Goal: Task Accomplishment & Management: Manage account settings

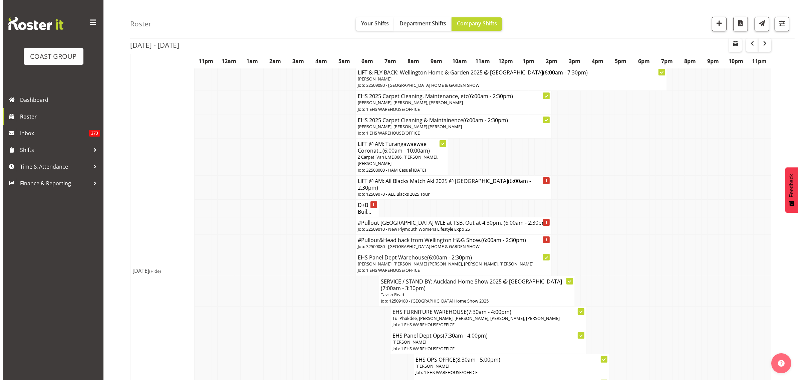
scroll to position [42, 0]
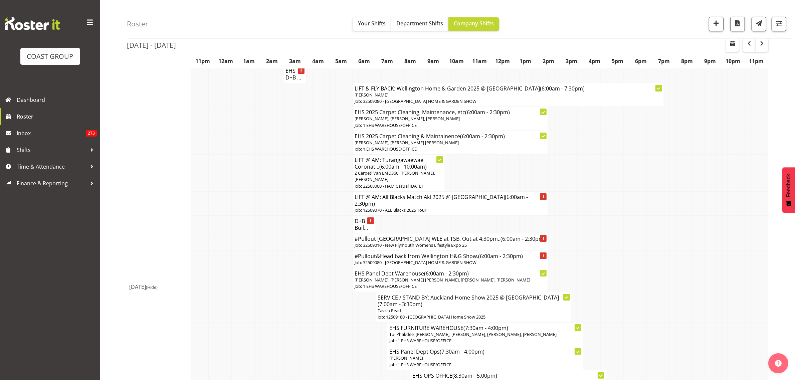
click at [467, 259] on p "Job: 32509080 - [GEOGRAPHIC_DATA] HOME & GARDEN SHOW" at bounding box center [450, 262] width 192 height 6
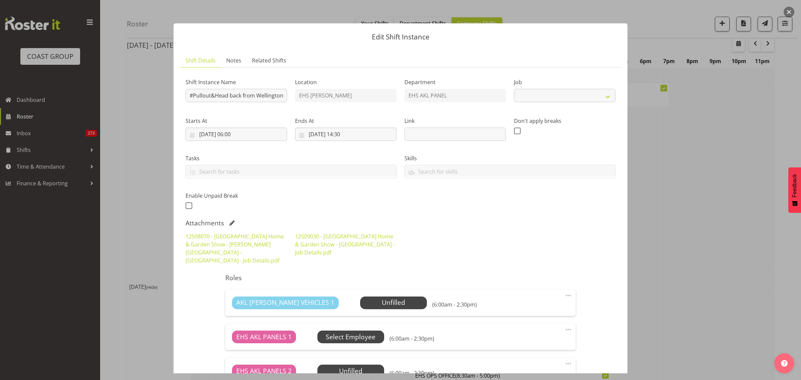
click at [0, 0] on span "Select Employee" at bounding box center [0, 0] width 0 height 0
select select "9237"
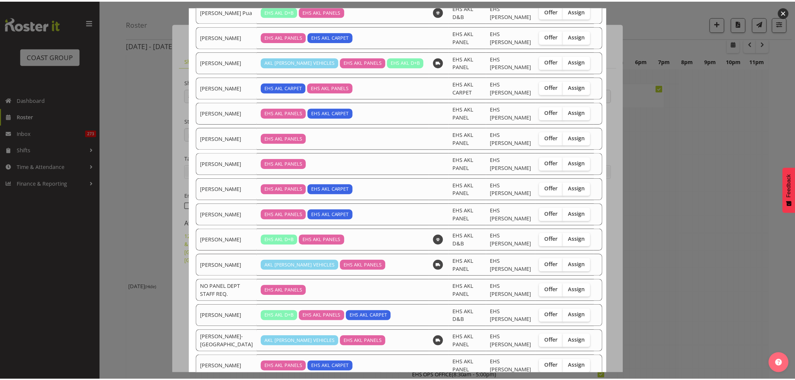
scroll to position [0, 0]
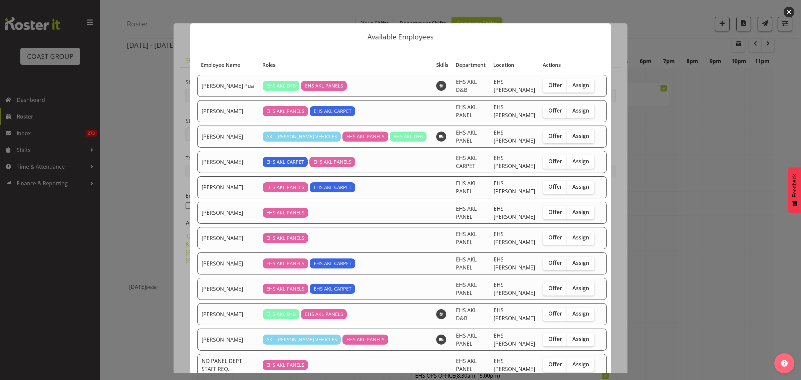
click at [790, 14] on button "button" at bounding box center [789, 12] width 11 height 11
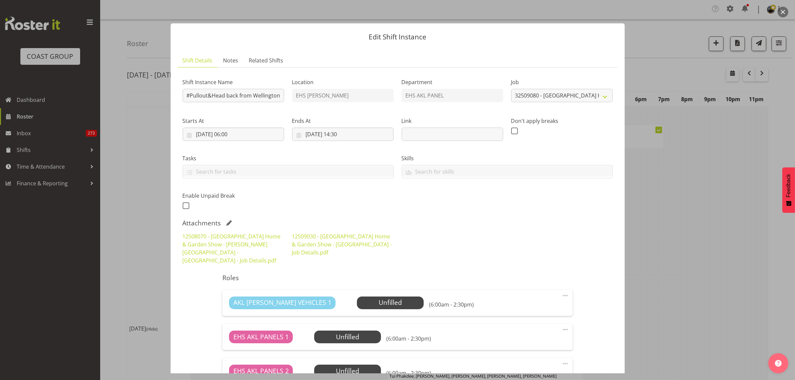
drag, startPoint x: 782, startPoint y: 10, endPoint x: 782, endPoint y: 14, distance: 3.4
click at [782, 10] on button "button" at bounding box center [782, 12] width 11 height 11
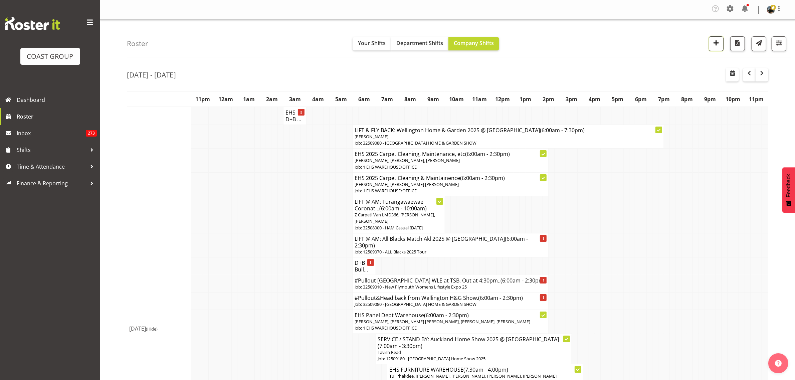
click at [715, 45] on span "button" at bounding box center [715, 42] width 9 height 9
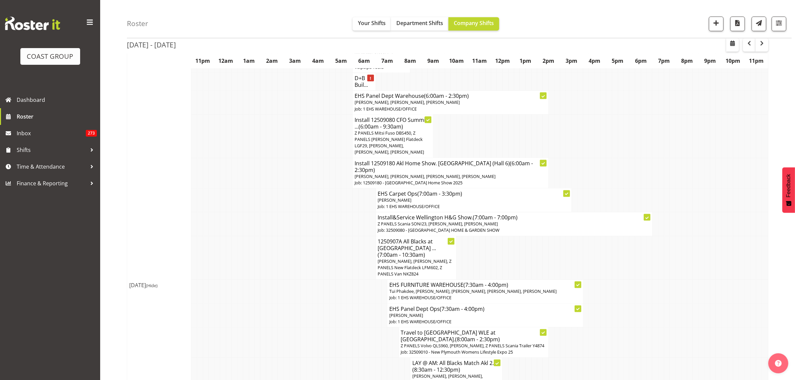
scroll to position [1627, 0]
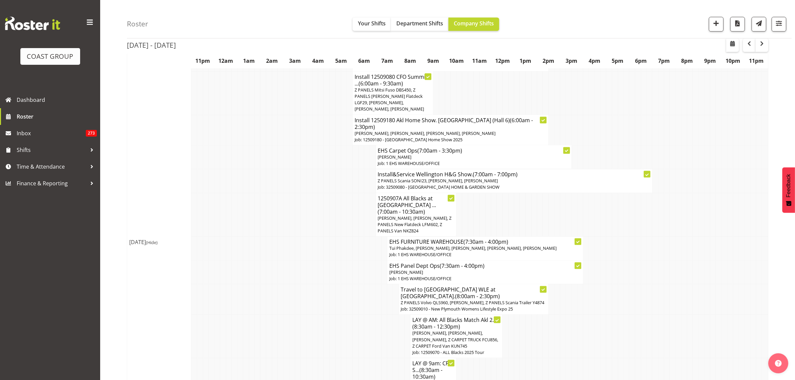
click at [606, 284] on td at bounding box center [609, 299] width 6 height 30
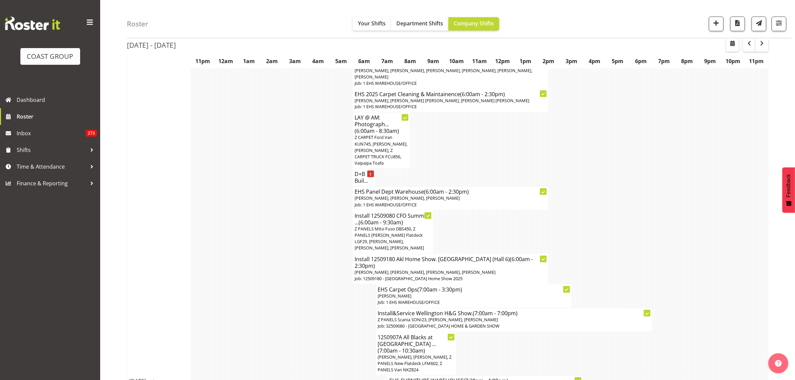
scroll to position [1502, 0]
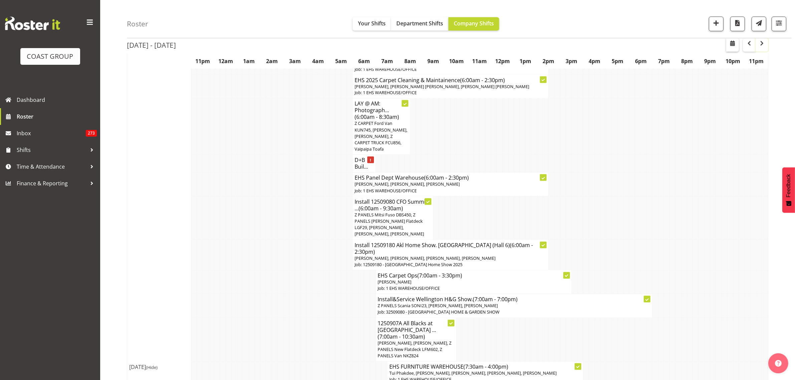
click at [763, 45] on span "button" at bounding box center [762, 43] width 8 height 8
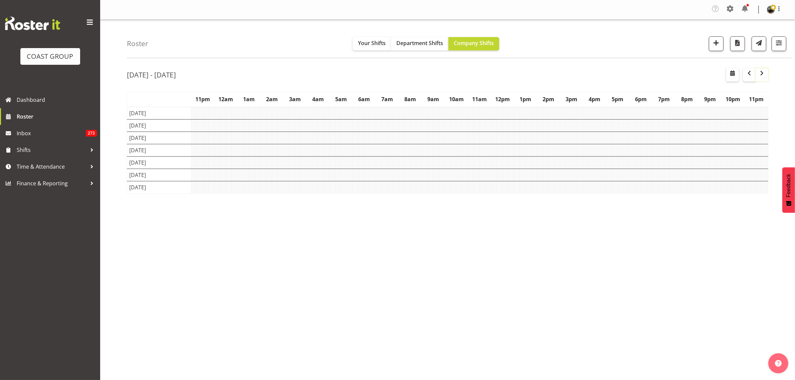
scroll to position [0, 0]
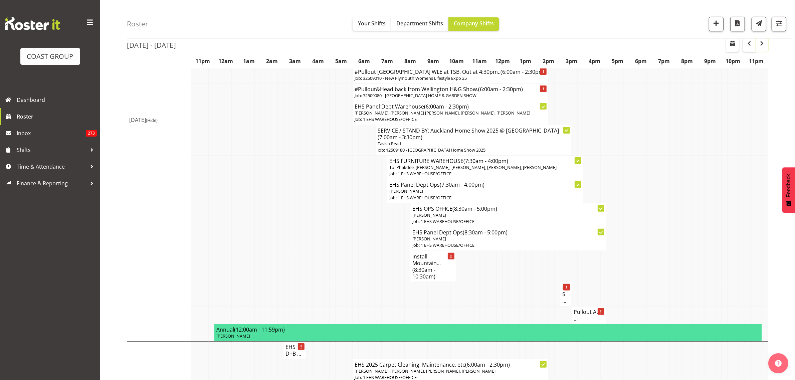
scroll to position [250, 0]
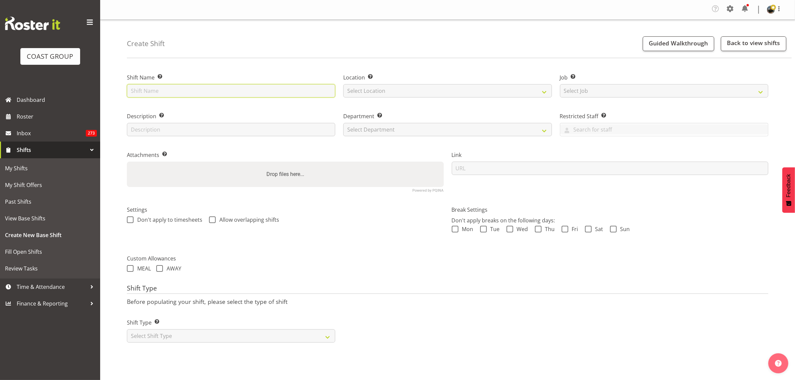
click at [201, 92] on input "text" at bounding box center [231, 90] width 208 height 13
type input "12509230 Kanga News"
click at [543, 94] on select "Select Location EHS RYMER" at bounding box center [447, 90] width 208 height 13
select select "35"
click at [343, 84] on select "Select Location EHS RYMER" at bounding box center [447, 90] width 208 height 13
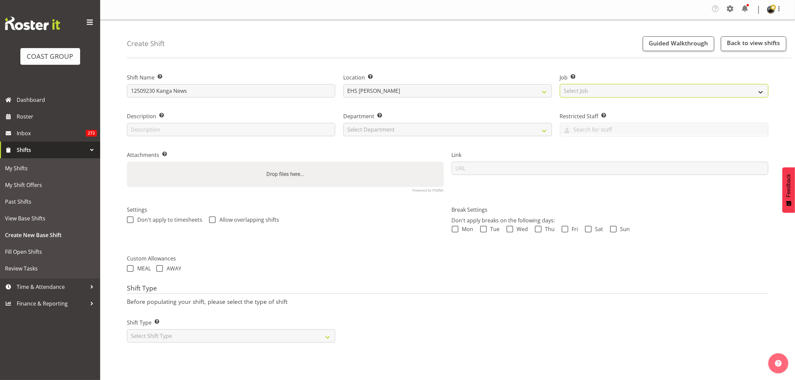
click at [760, 92] on select "Select Job Create new job 1 Carlton Events 1 Carlton Hamilton 1 Carlton Welling…" at bounding box center [664, 90] width 208 height 13
select select "10228"
click at [560, 84] on select "Select Job Create new job 1 Carlton Events 1 Carlton Hamilton 1 Carlton Welling…" at bounding box center [664, 90] width 208 height 13
click at [544, 131] on select "Select Department EHS AKL PANEL EHS AKL CARPET" at bounding box center [447, 129] width 208 height 13
select select "39"
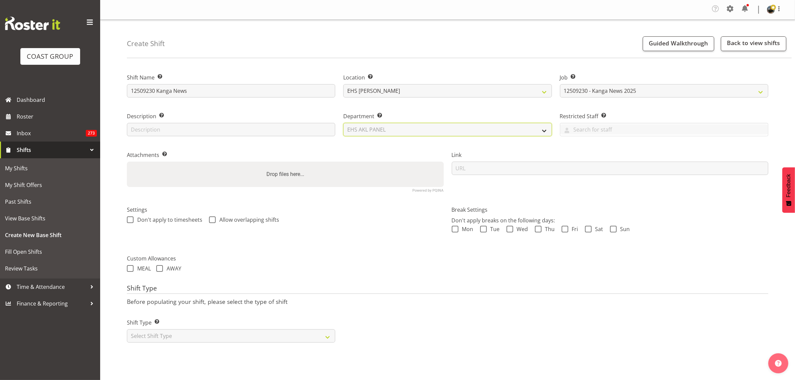
click at [343, 123] on select "Select Department EHS AKL PANEL EHS AKL CARPET" at bounding box center [447, 129] width 208 height 13
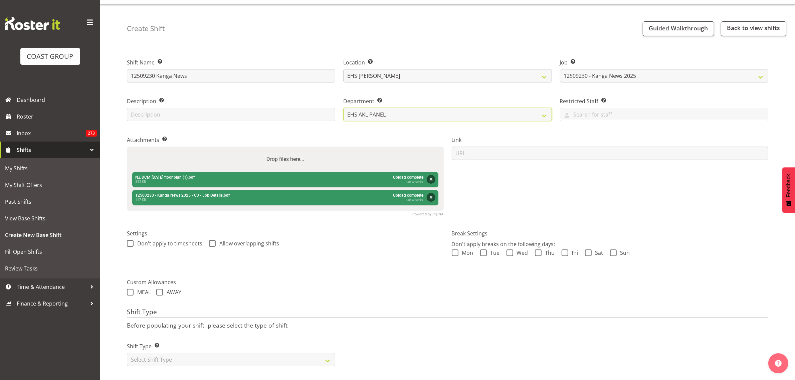
scroll to position [23, 0]
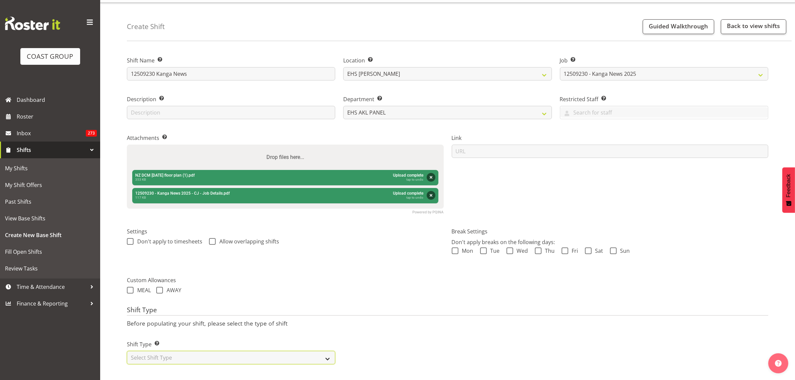
click at [328, 352] on select "Select Shift Type One Off Shift Recurring Shift Rotating Shift" at bounding box center [231, 357] width 208 height 13
select select "recurring"
click at [127, 351] on select "Select Shift Type One Off Shift Recurring Shift Rotating Shift" at bounding box center [231, 357] width 208 height 13
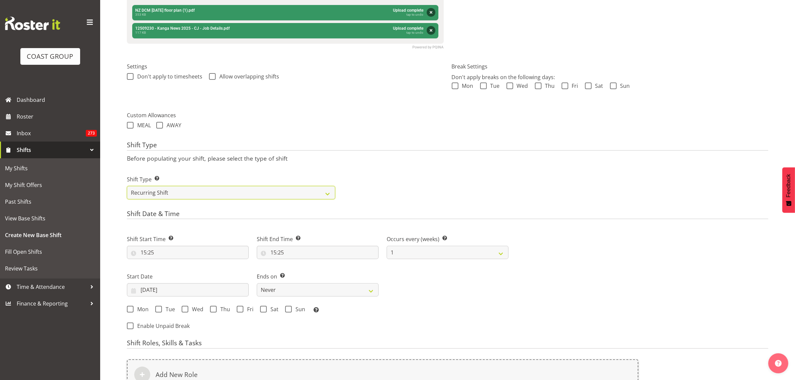
scroll to position [232, 0]
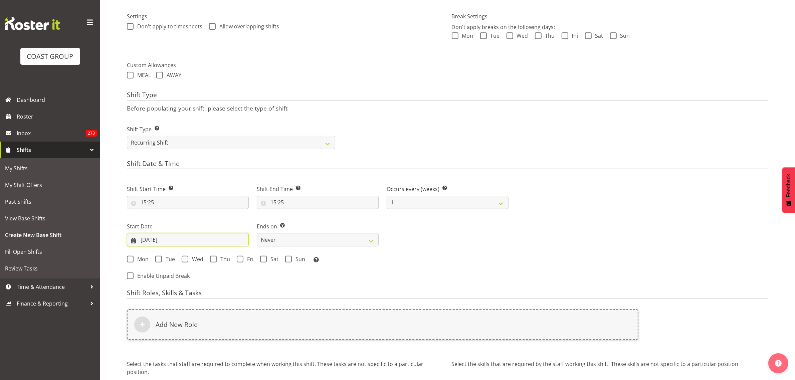
click at [207, 242] on input "01/09/2025" at bounding box center [188, 239] width 122 height 13
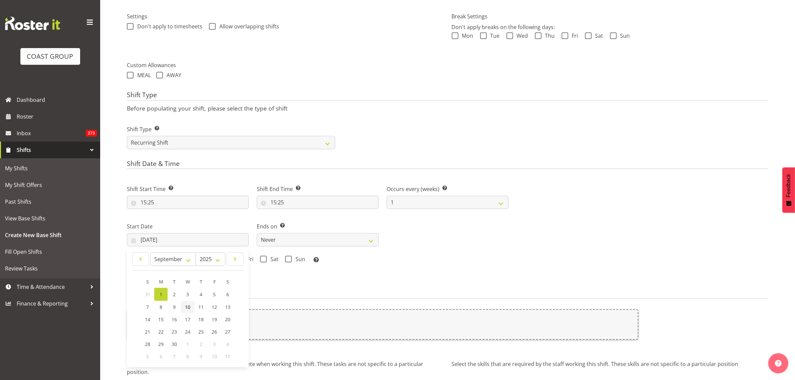
click at [188, 309] on span "10" at bounding box center [187, 307] width 5 height 6
type input "10/09/2025"
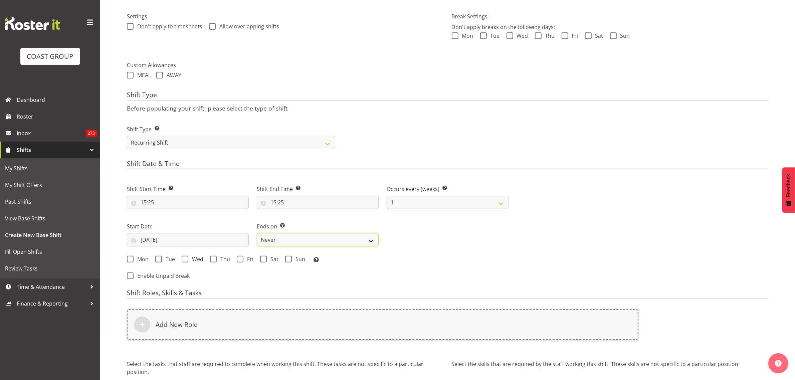
click at [371, 242] on select "Never On Date" at bounding box center [318, 239] width 122 height 13
select select "date"
click at [257, 234] on select "Never On Date" at bounding box center [318, 239] width 122 height 13
click at [460, 240] on input "01/09/2025" at bounding box center [447, 239] width 122 height 13
click at [459, 306] on span "11" at bounding box center [460, 307] width 5 height 6
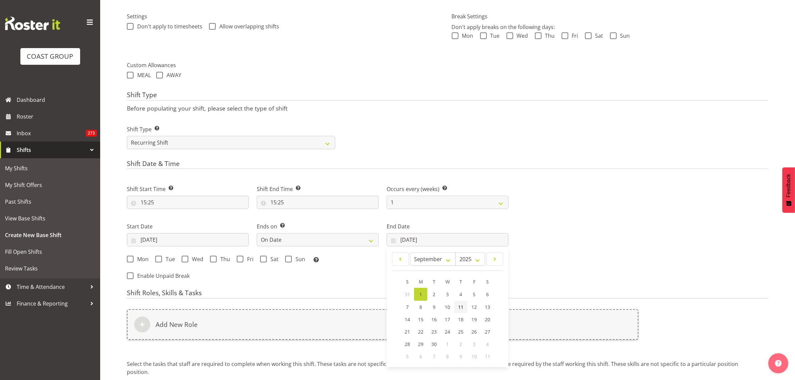
type input "11/09/2025"
click at [184, 262] on span at bounding box center [185, 259] width 7 height 7
click at [184, 261] on input "Wed" at bounding box center [184, 259] width 4 height 4
checkbox input "true"
click at [217, 259] on span "Thu" at bounding box center [223, 259] width 13 height 7
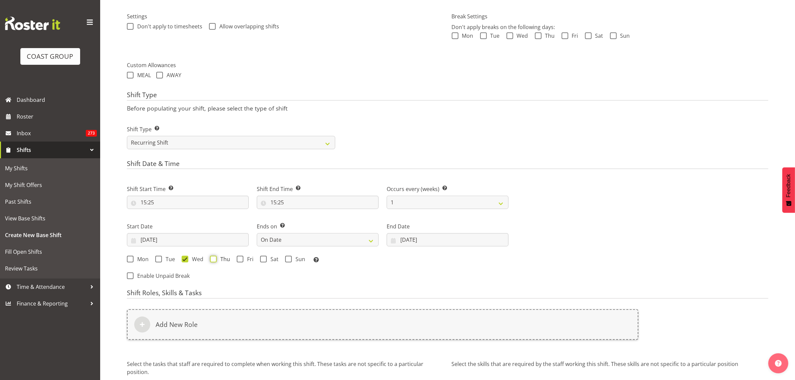
click at [214, 259] on input "Thu" at bounding box center [212, 259] width 4 height 4
checkbox input "true"
click at [189, 205] on input "15:25" at bounding box center [188, 202] width 122 height 13
click at [171, 220] on select "00 01 02 03 04 05 06 07 08 09 10 11 12 13 14 15 16 17 18 19 20 21 22 23" at bounding box center [172, 219] width 15 height 13
select select "6"
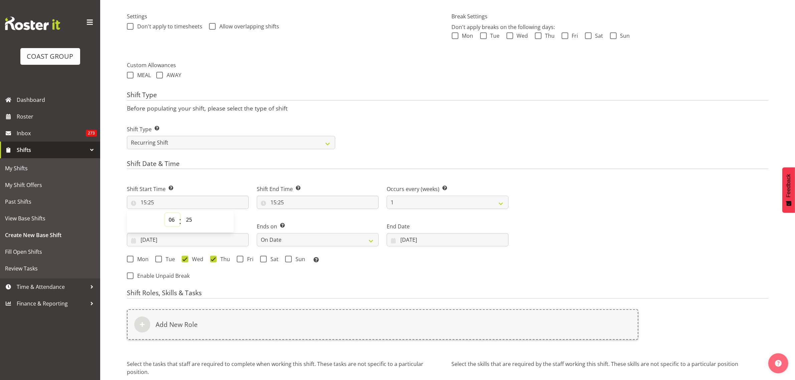
click at [165, 214] on select "00 01 02 03 04 05 06 07 08 09 10 11 12 13 14 15 16 17 18 19 20 21 22 23" at bounding box center [172, 219] width 15 height 13
type input "06:25"
click at [188, 218] on select "00 01 02 03 04 05 06 07 08 09 10 11 12 13 14 15 16 17 18 19 20 21 22 23 24 25 2…" at bounding box center [189, 219] width 15 height 13
click at [170, 221] on select "00 01 02 03 04 05 06 07 08 09 10 11 12 13 14 15 16 17 18 19 20 21 22 23" at bounding box center [172, 219] width 15 height 13
select select "5"
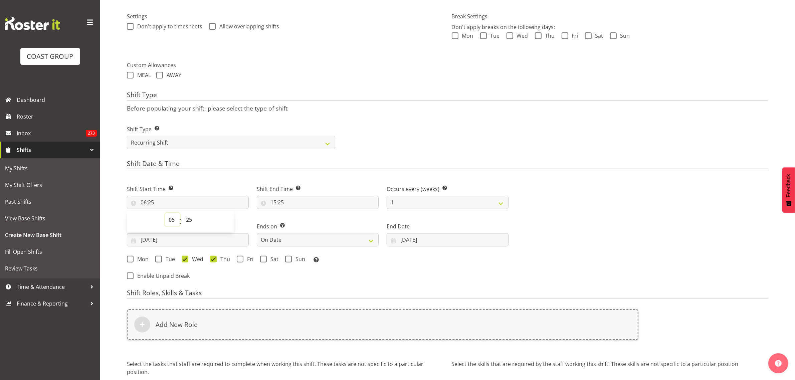
click at [165, 214] on select "00 01 02 03 04 05 06 07 08 09 10 11 12 13 14 15 16 17 18 19 20 21 22 23" at bounding box center [172, 219] width 15 height 13
type input "05:25"
click at [189, 219] on select "00 01 02 03 04 05 06 07 08 09 10 11 12 13 14 15 16 17 18 19 20 21 22 23 24 25 2…" at bounding box center [189, 219] width 15 height 13
select select "30"
click at [182, 214] on select "00 01 02 03 04 05 06 07 08 09 10 11 12 13 14 15 16 17 18 19 20 21 22 23 24 25 2…" at bounding box center [189, 219] width 15 height 13
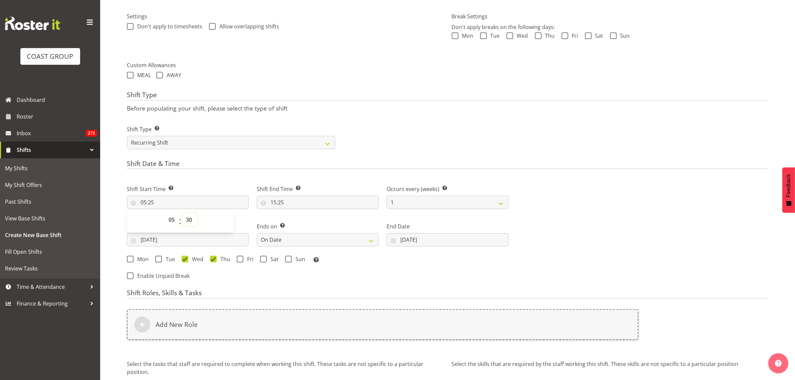
type input "05:30"
click at [308, 204] on input "15:25" at bounding box center [318, 202] width 122 height 13
click at [301, 221] on select "00 01 02 03 04 05 06 07 08 09 10 11 12 13 14 15 16 17 18 19 20 21 22 23" at bounding box center [302, 219] width 15 height 13
select select "8"
click at [295, 214] on select "00 01 02 03 04 05 06 07 08 09 10 11 12 13 14 15 16 17 18 19 20 21 22 23" at bounding box center [302, 219] width 15 height 13
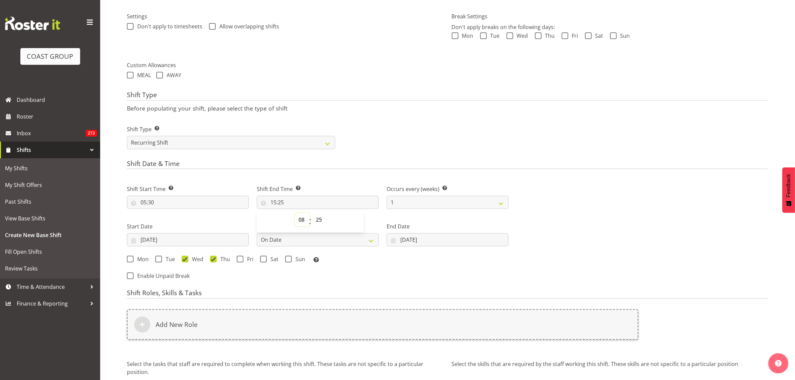
type input "08:25"
click at [301, 220] on select "00 01 02 03 04 05 06 07 08 09 10 11 12 13 14 15 16 17 18 19 20 21 22 23" at bounding box center [302, 219] width 15 height 13
click at [295, 214] on select "00 01 02 03 04 05 06 07 08 09 10 11 12 13 14 15 16 17 18 19 20 21 22 23" at bounding box center [302, 219] width 15 height 13
click at [319, 220] on select "00 01 02 03 04 05 06 07 08 09 10 11 12 13 14 15 16 17 18 19 20 21 22 23 24 25 2…" at bounding box center [319, 219] width 15 height 13
select select "0"
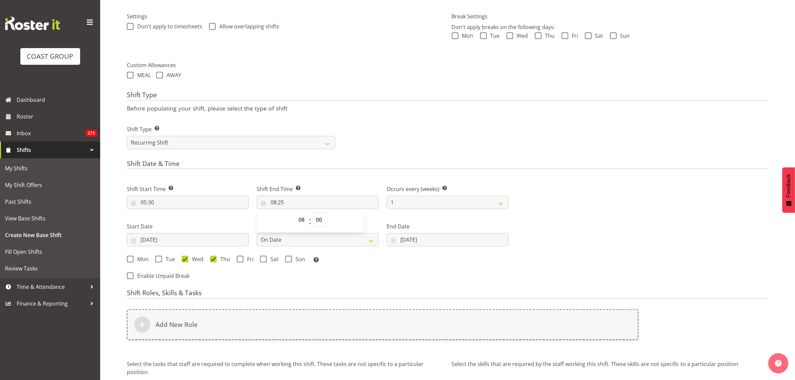
click at [312, 214] on select "00 01 02 03 04 05 06 07 08 09 10 11 12 13 14 15 16 17 18 19 20 21 22 23 24 25 2…" at bounding box center [319, 219] width 15 height 13
type input "08:00"
click at [536, 132] on div "Shift Type Shift Types: One Off – Select this if you would like a single shift …" at bounding box center [447, 134] width 649 height 37
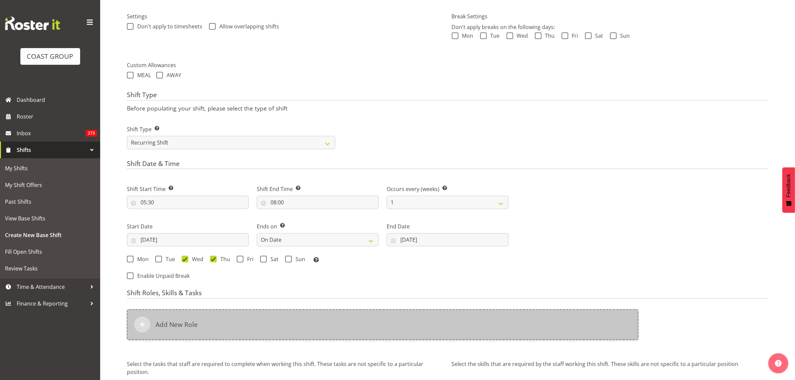
click at [256, 326] on div "Add New Role" at bounding box center [382, 324] width 511 height 31
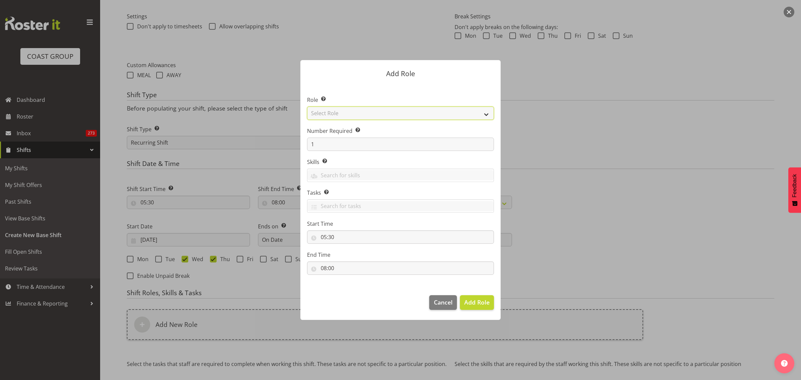
click at [488, 114] on select "Select Role ACCOUNT MANAGER ACCOUNT MANAGER DW ACCOUNTS AKL DIANNA VEHICLES AKL…" at bounding box center [400, 112] width 187 height 13
select select "188"
click at [307, 106] on select "Select Role ACCOUNT MANAGER ACCOUNT MANAGER DW ACCOUNTS AKL DIANNA VEHICLES AKL…" at bounding box center [400, 112] width 187 height 13
click at [472, 305] on span "Add Role" at bounding box center [476, 302] width 25 height 8
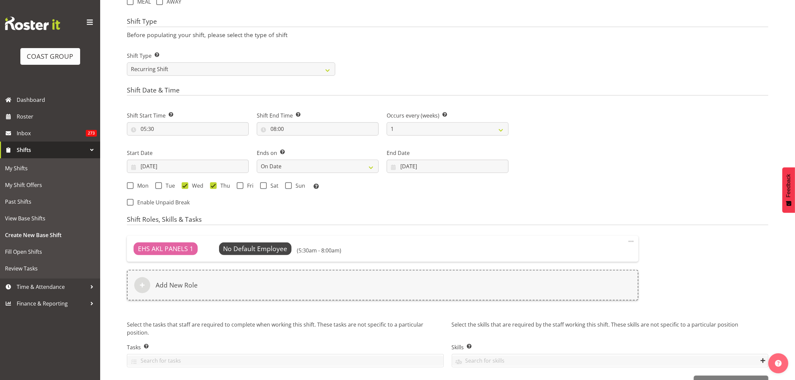
scroll to position [315, 0]
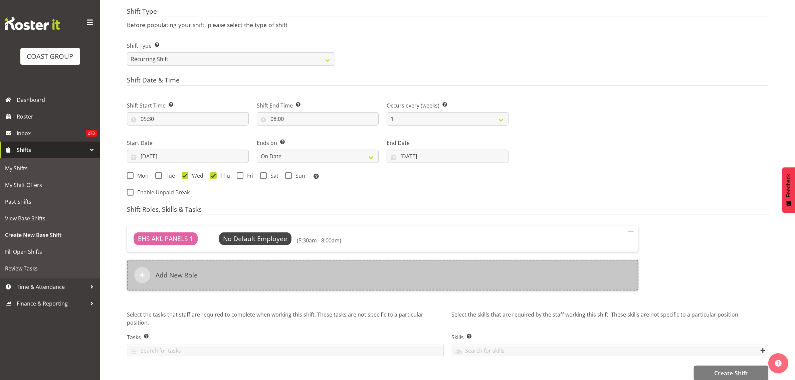
click at [298, 274] on div "Add New Role" at bounding box center [382, 275] width 511 height 31
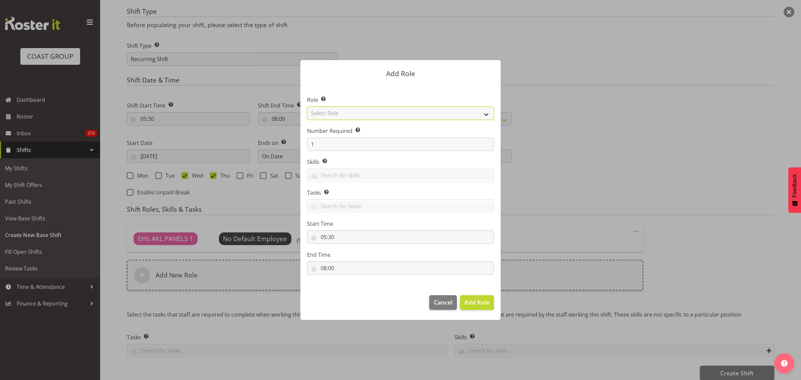
click at [486, 115] on select "Select Role ACCOUNT MANAGER ACCOUNT MANAGER DW ACCOUNTS AKL DIANNA VEHICLES AKL…" at bounding box center [400, 112] width 187 height 13
select select "81"
click at [307, 106] on select "Select Role ACCOUNT MANAGER ACCOUNT MANAGER DW ACCOUNTS AKL DIANNA VEHICLES AKL…" at bounding box center [400, 112] width 187 height 13
click at [472, 301] on span "Add Role" at bounding box center [476, 302] width 25 height 8
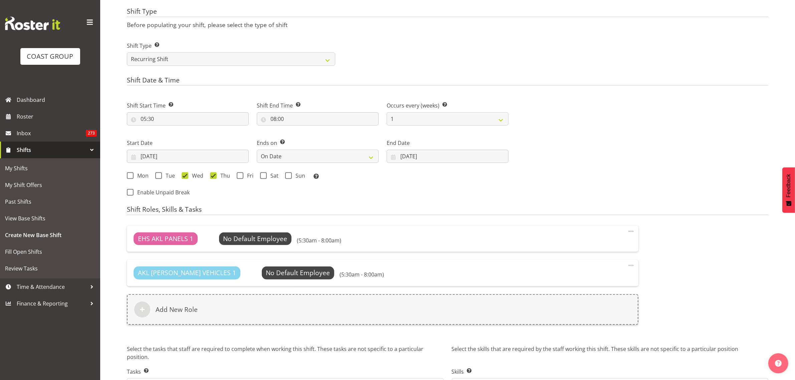
click at [438, 191] on div "Shift Start Time Set the time of the day you wish this shift to start 05:30 00 …" at bounding box center [317, 146] width 389 height 109
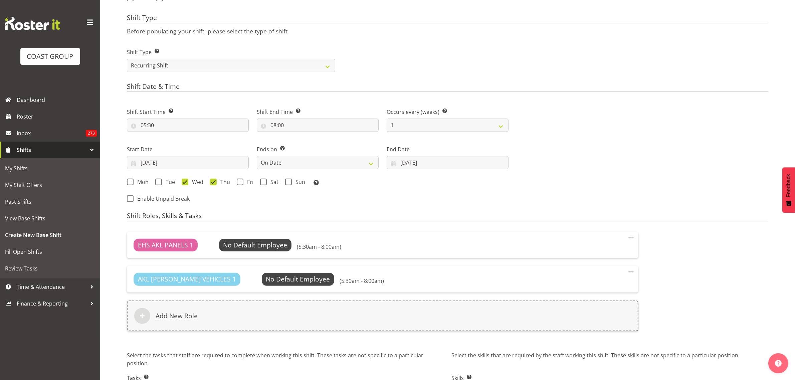
scroll to position [361, 0]
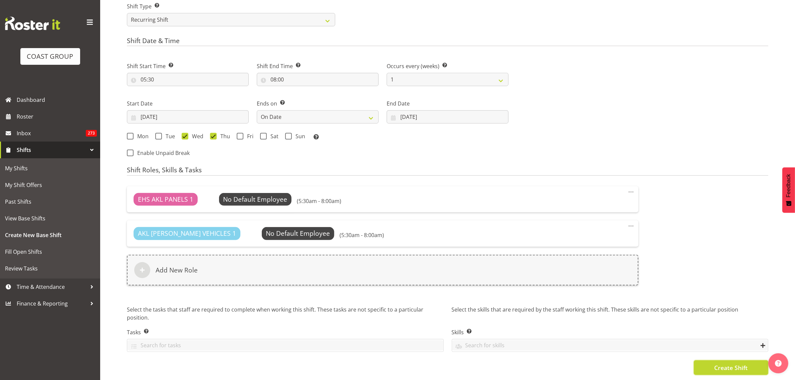
click at [731, 363] on span "Create Shift" at bounding box center [730, 367] width 33 height 9
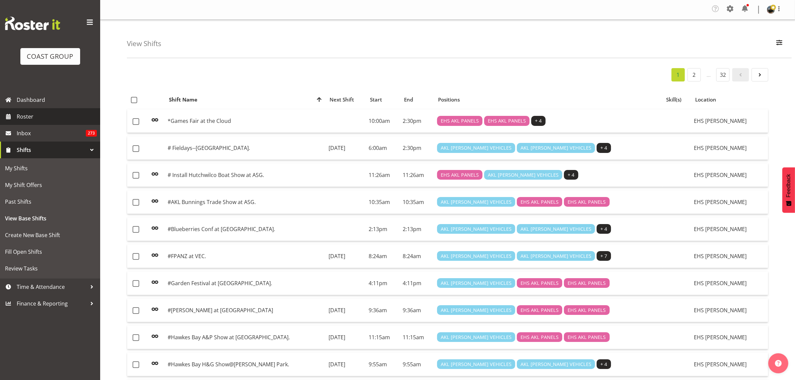
click at [52, 119] on span "Roster" at bounding box center [57, 116] width 80 height 10
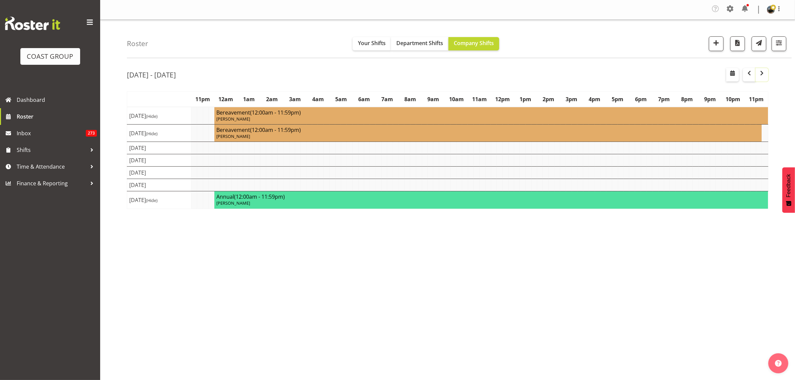
click at [760, 74] on span "button" at bounding box center [762, 73] width 8 height 8
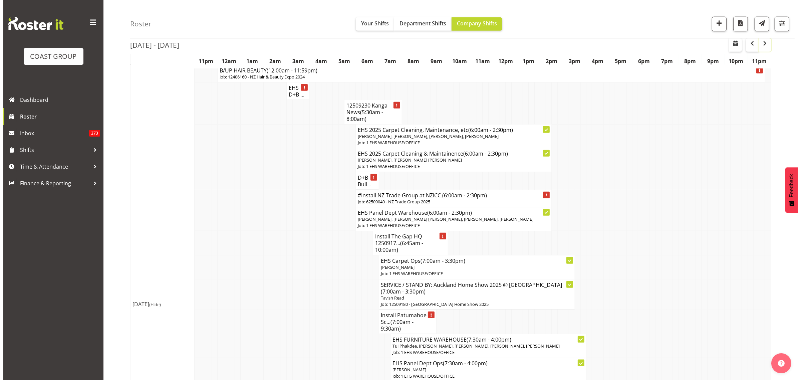
scroll to position [834, 0]
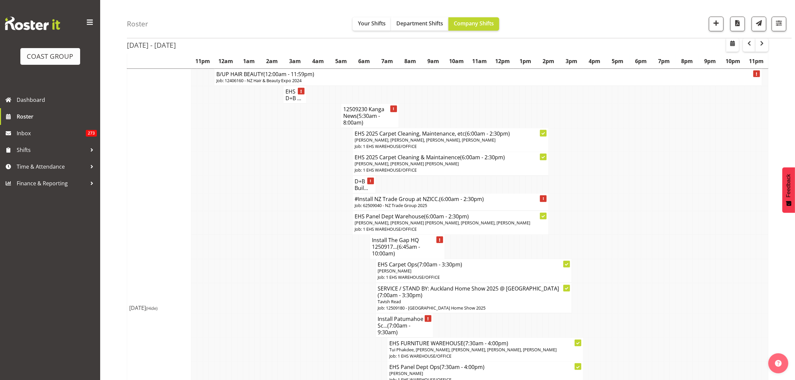
click at [366, 122] on span "(5:30am - 8:00am)" at bounding box center [361, 119] width 37 height 14
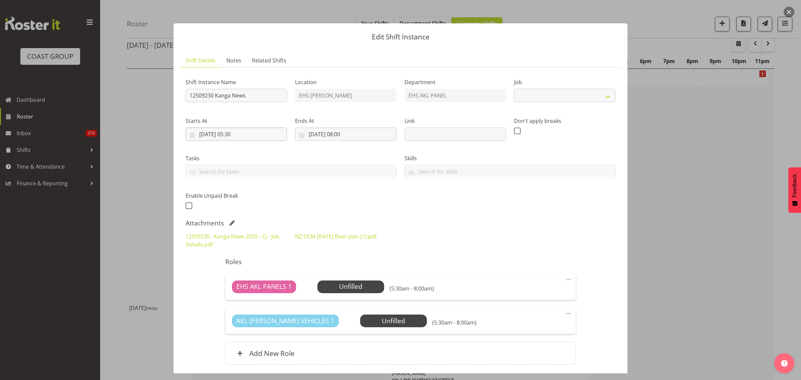
select select "10228"
click at [190, 98] on input "12509230 Kanga News" at bounding box center [236, 95] width 101 height 13
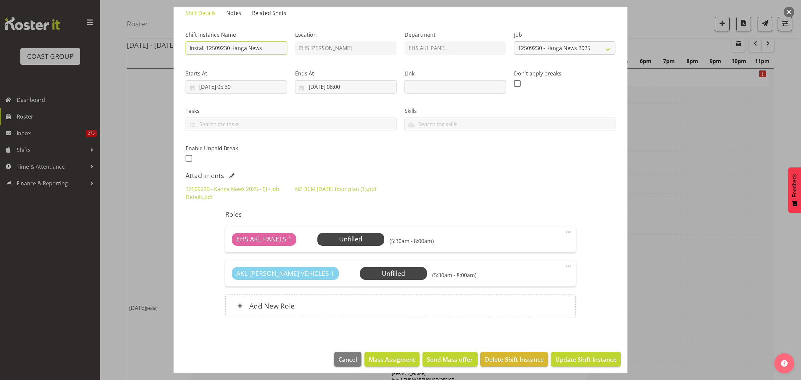
scroll to position [51, 0]
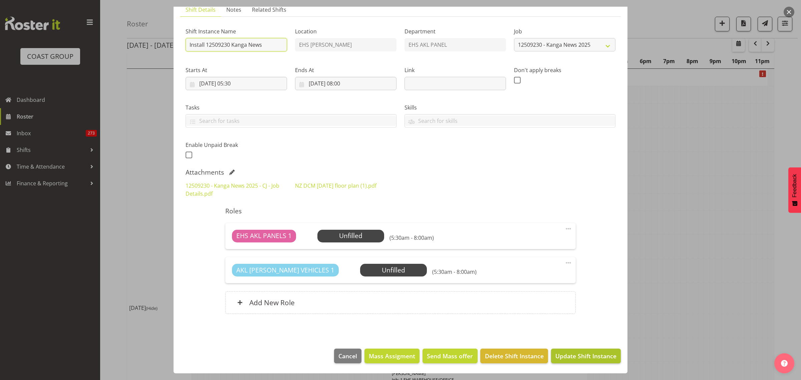
type input "Install 12509230 Kanga News"
click at [576, 356] on span "Update Shift Instance" at bounding box center [585, 355] width 61 height 9
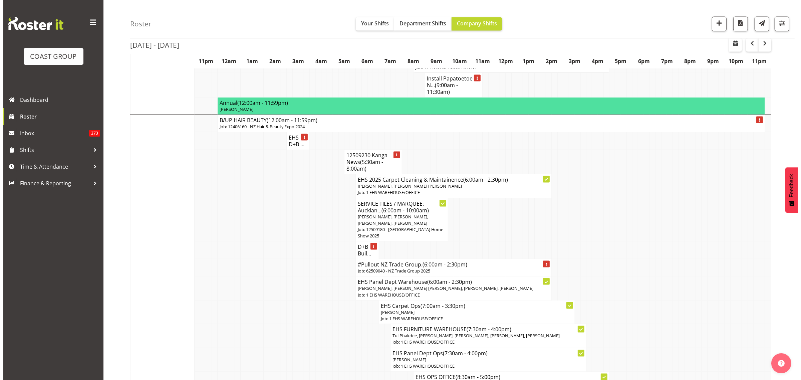
scroll to position [1335, 0]
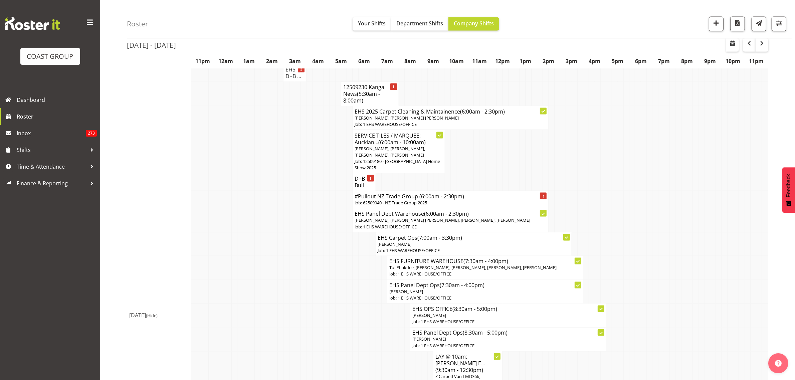
click at [358, 104] on span "(5:30am - 8:00am)" at bounding box center [361, 97] width 37 height 14
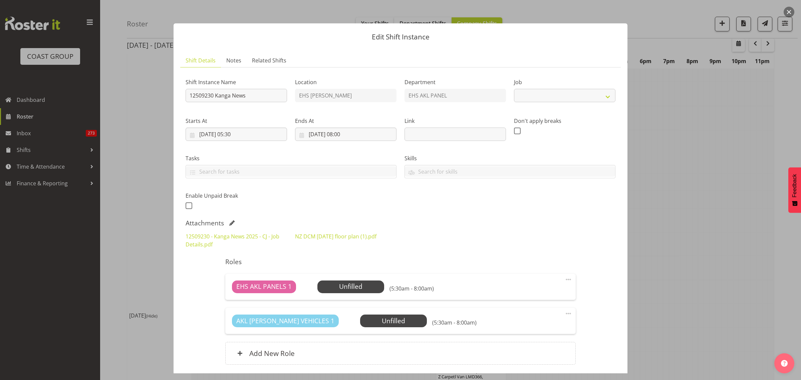
select select "10228"
click at [191, 97] on input "12509230 Kanga News" at bounding box center [236, 95] width 101 height 13
click at [271, 97] on input "Pullout 12509230 Kanga News" at bounding box center [236, 95] width 101 height 13
click at [266, 97] on input "Pullout 12509230 Kanga News. Out at" at bounding box center [236, 95] width 101 height 13
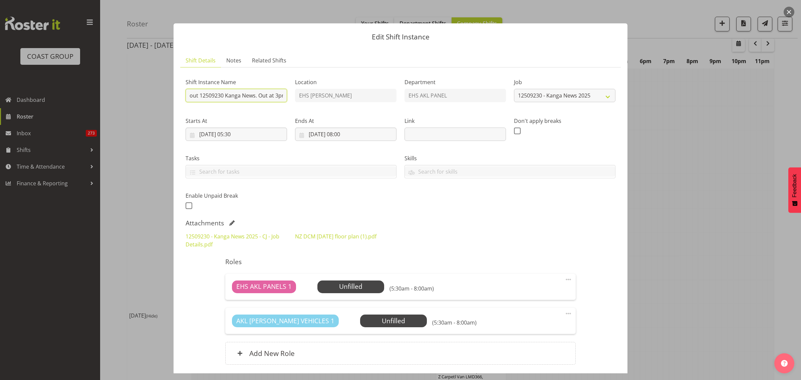
scroll to position [0, 14]
type input "Pullout 12509230 Kanga News. Out at 3pm"
click at [265, 135] on input "11/09/2025, 05:30" at bounding box center [236, 133] width 101 height 13
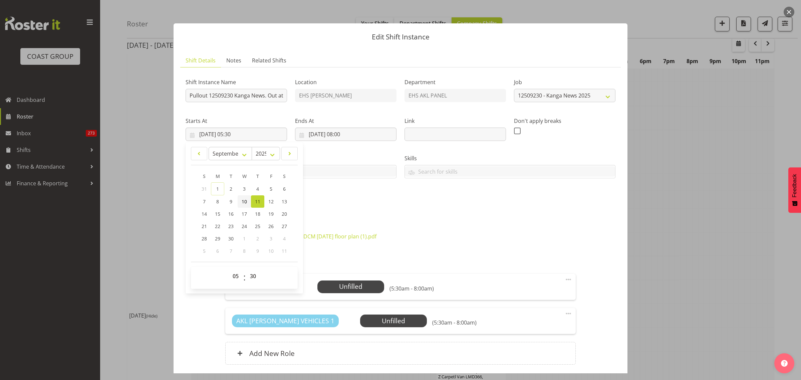
click at [246, 204] on span "10" at bounding box center [244, 201] width 5 height 6
type input "10/09/2025, 05:30"
click at [237, 277] on select "00 01 02 03 04 05 06 07 08 09 10 11 12 13 14 15 16 17 18 19 20 21 22 23" at bounding box center [236, 275] width 15 height 13
select select "14"
click at [229, 269] on select "00 01 02 03 04 05 06 07 08 09 10 11 12 13 14 15 16 17 18 19 20 21 22 23" at bounding box center [236, 275] width 15 height 13
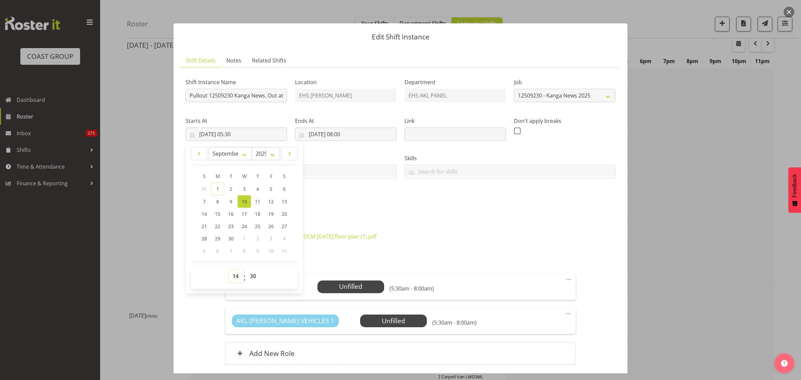
type input "10/09/2025, 14:30"
click at [376, 135] on input "11/09/2025, 08:00" at bounding box center [345, 133] width 101 height 13
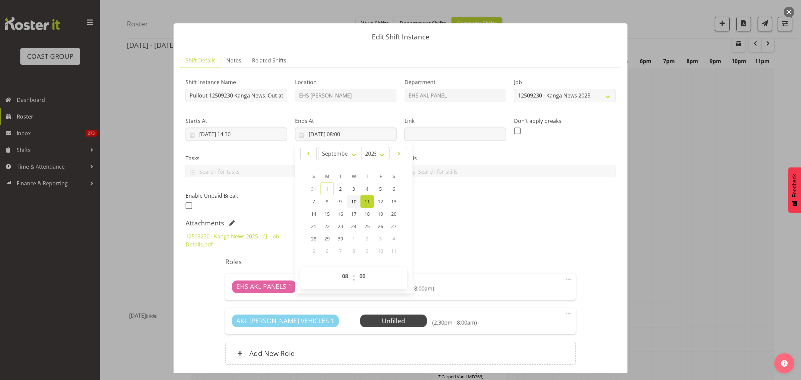
click at [352, 202] on span "10" at bounding box center [353, 201] width 5 height 6
type input "10/09/2025, 08:00"
click at [342, 276] on select "00 01 02 03 04 05 06 07 08 09 10 11 12 13 14 15 16 17 18 19 20 21 22 23" at bounding box center [345, 275] width 15 height 13
select select "16"
click at [338, 269] on select "00 01 02 03 04 05 06 07 08 09 10 11 12 13 14 15 16 17 18 19 20 21 22 23" at bounding box center [345, 275] width 15 height 13
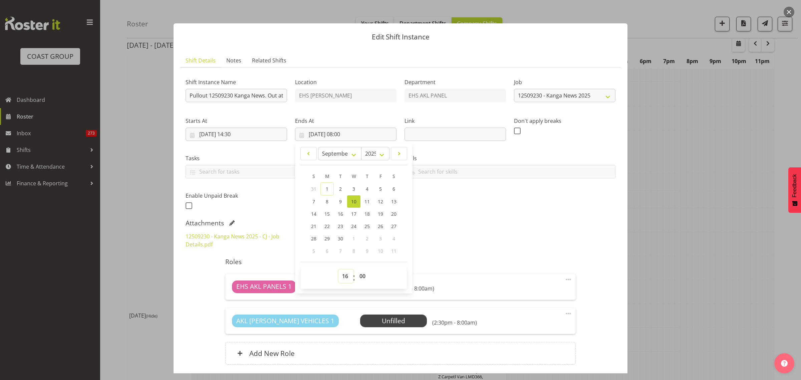
type input "10/09/2025, 16:00"
click at [362, 276] on select "00 01 02 03 04 05 06 07 08 09 10 11 12 13 14 15 16 17 18 19 20 21 22 23 24 25 2…" at bounding box center [363, 275] width 15 height 13
select select "30"
click at [356, 269] on select "00 01 02 03 04 05 06 07 08 09 10 11 12 13 14 15 16 17 18 19 20 21 22 23 24 25 2…" at bounding box center [363, 275] width 15 height 13
type input "10/09/2025, 16:30"
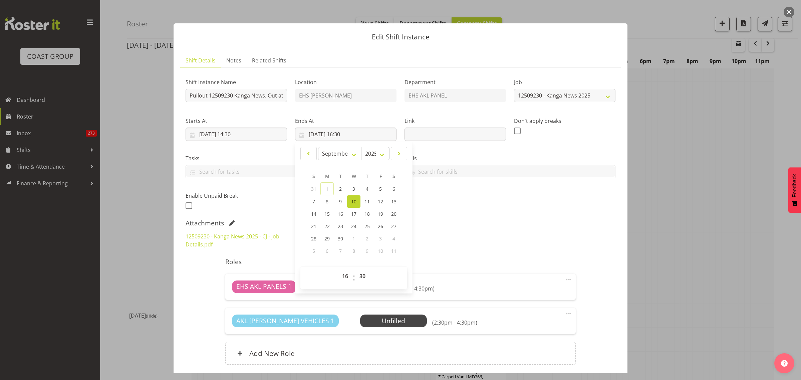
click at [503, 224] on div "Attachments" at bounding box center [401, 223] width 430 height 8
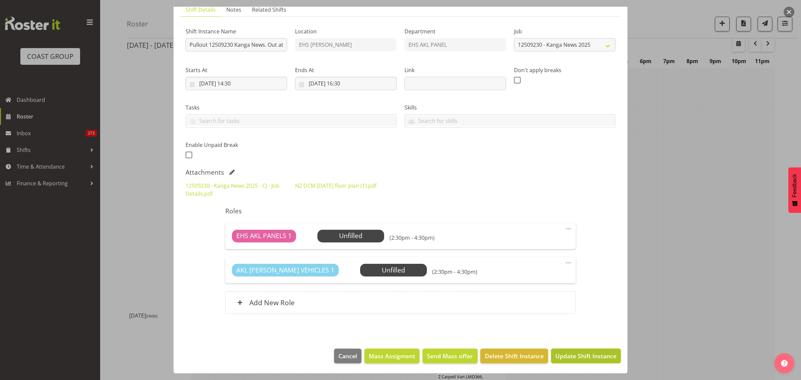
click at [568, 355] on span "Update Shift Instance" at bounding box center [585, 355] width 61 height 9
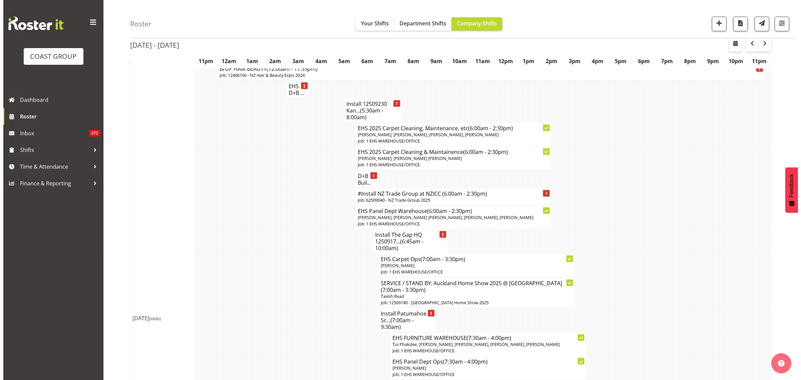
scroll to position [793, 0]
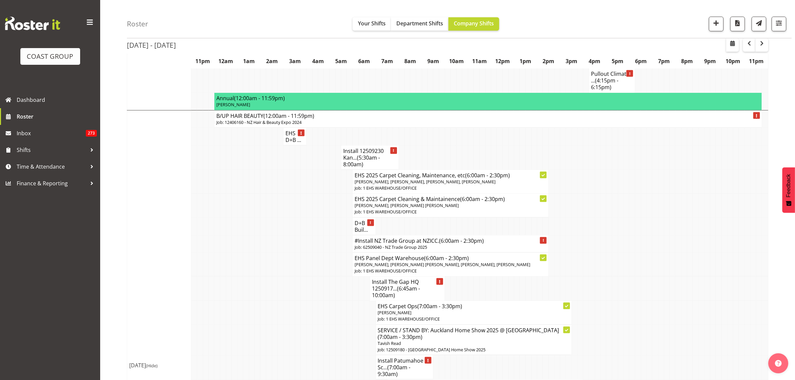
click at [364, 163] on span "(5:30am - 8:00am)" at bounding box center [361, 161] width 37 height 14
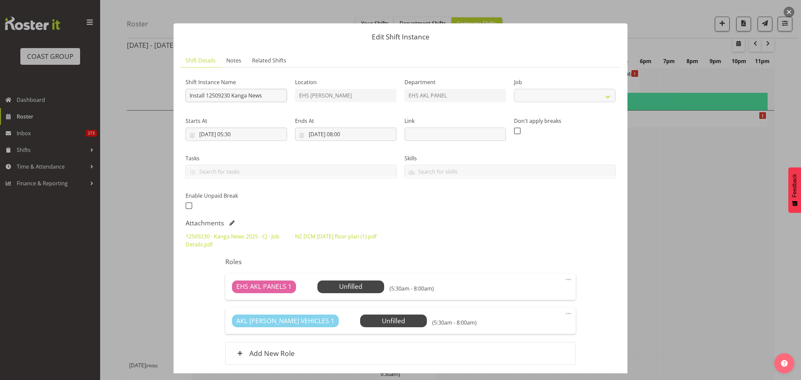
select select "10228"
click at [267, 95] on input "Install 12509230 Kanga News" at bounding box center [236, 95] width 101 height 13
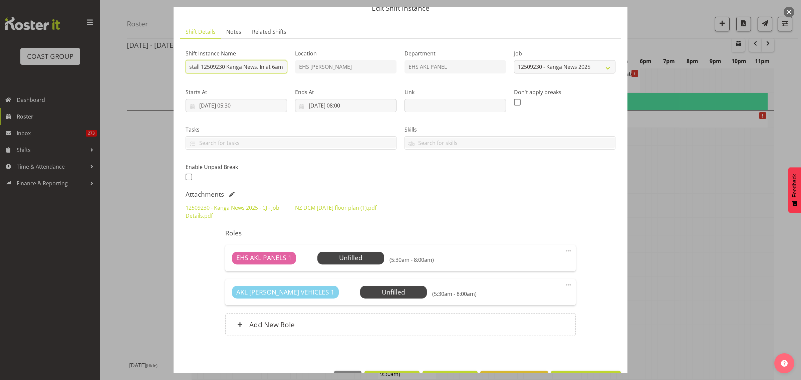
scroll to position [51, 0]
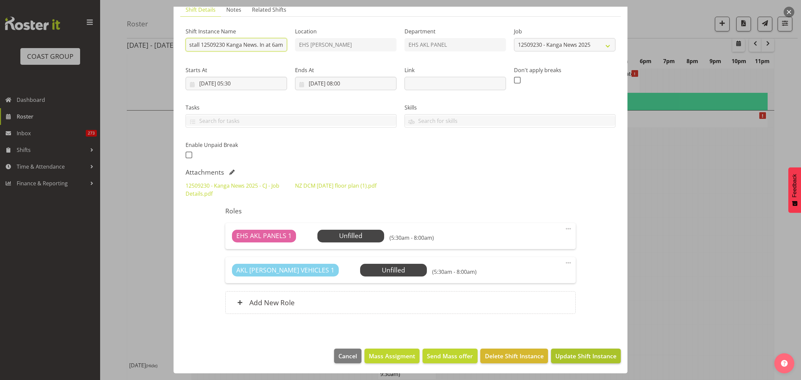
type input "Install 12509230 Kanga News. In at 6am"
click at [579, 357] on span "Update Shift Instance" at bounding box center [585, 355] width 61 height 9
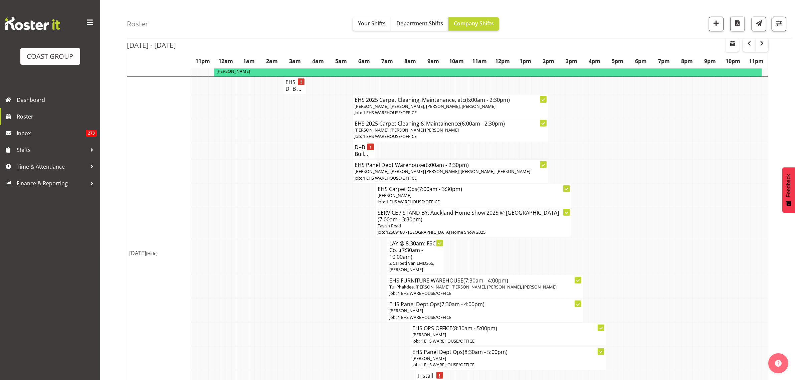
scroll to position [459, 0]
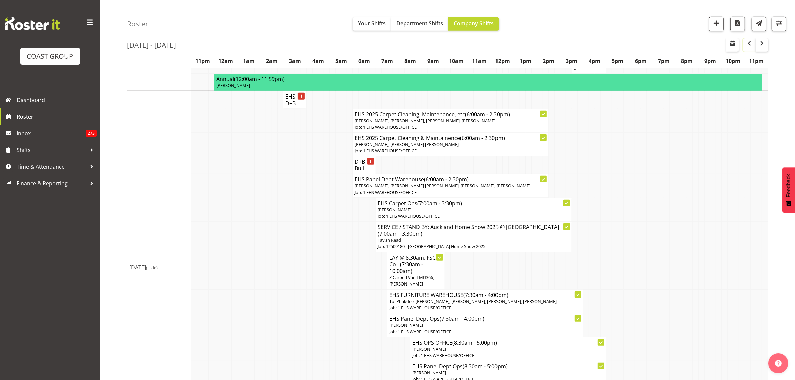
click at [751, 47] on button "button" at bounding box center [748, 44] width 13 height 13
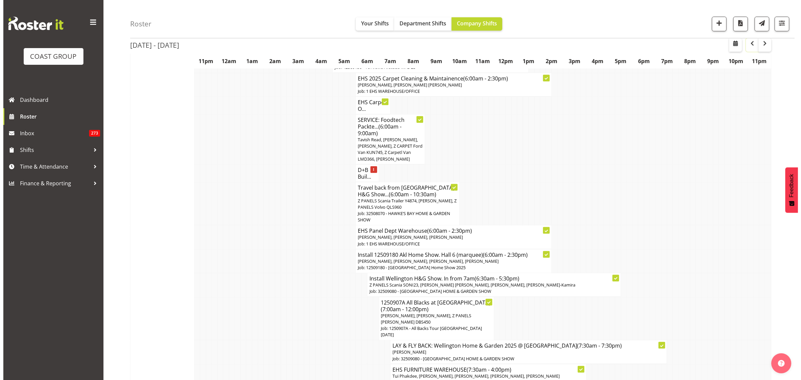
scroll to position [709, 0]
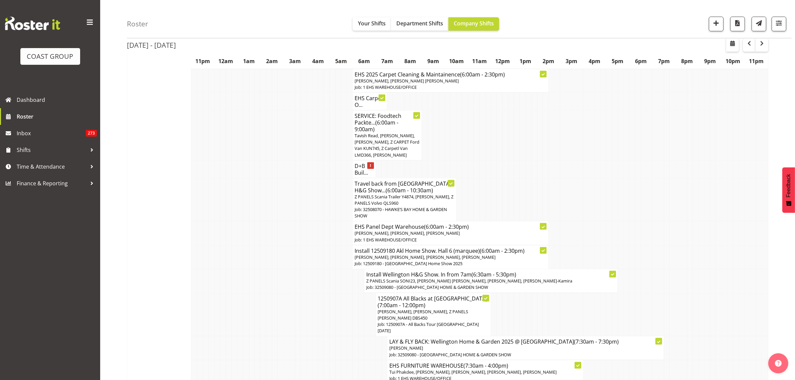
click at [421, 254] on span "[PERSON_NAME], [PERSON_NAME], [PERSON_NAME], [PERSON_NAME]" at bounding box center [424, 257] width 141 height 6
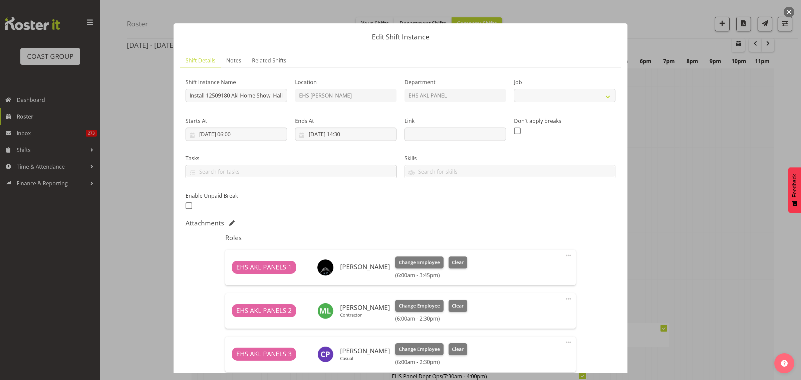
select select "9932"
click at [263, 131] on input "02/09/2025, 06:00" at bounding box center [236, 133] width 101 height 13
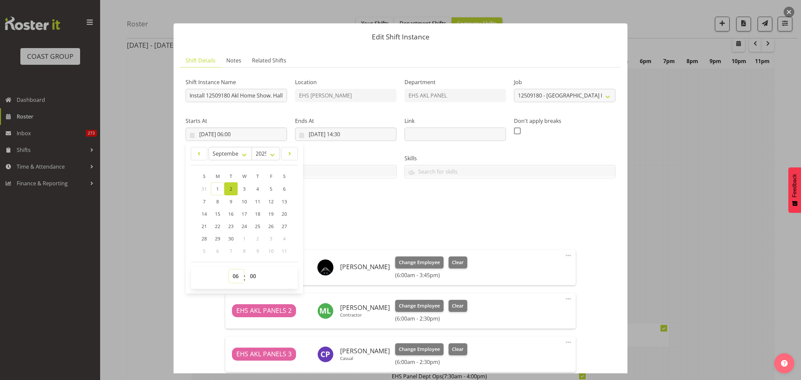
click at [236, 278] on select "00 01 02 03 04 05 06 07 08 09 10 11 12 13 14 15 16 17 18 19 20 21 22 23" at bounding box center [236, 275] width 15 height 13
select select "8"
click at [229, 269] on select "00 01 02 03 04 05 06 07 08 09 10 11 12 13 14 15 16 17 18 19 20 21 22 23" at bounding box center [236, 275] width 15 height 13
type input "02/09/2025, 08:00"
click at [376, 131] on input "02/09/2025, 14:30" at bounding box center [345, 133] width 101 height 13
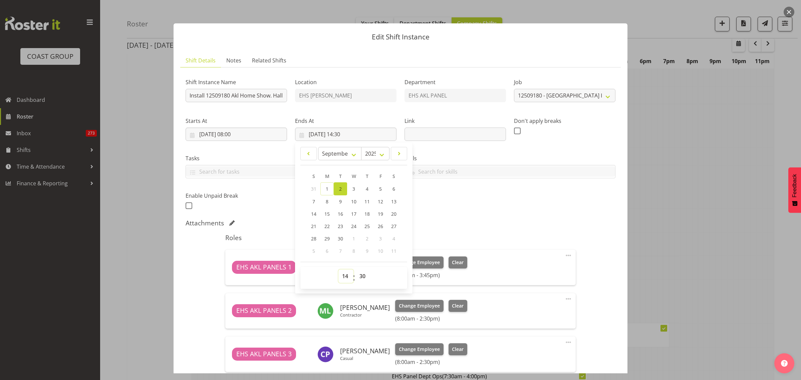
click at [342, 277] on select "00 01 02 03 04 05 06 07 08 09 10 11 12 13 14 15 16 17 18 19 20 21 22 23" at bounding box center [345, 275] width 15 height 13
select select "16"
click at [338, 269] on select "00 01 02 03 04 05 06 07 08 09 10 11 12 13 14 15 16 17 18 19 20 21 22 23" at bounding box center [345, 275] width 15 height 13
type input "02/09/2025, 16:30"
click at [484, 209] on div "Shift Instance Name Install 12509180 Akl Home Show. Hall 6 (marquee) Location E…" at bounding box center [401, 142] width 438 height 146
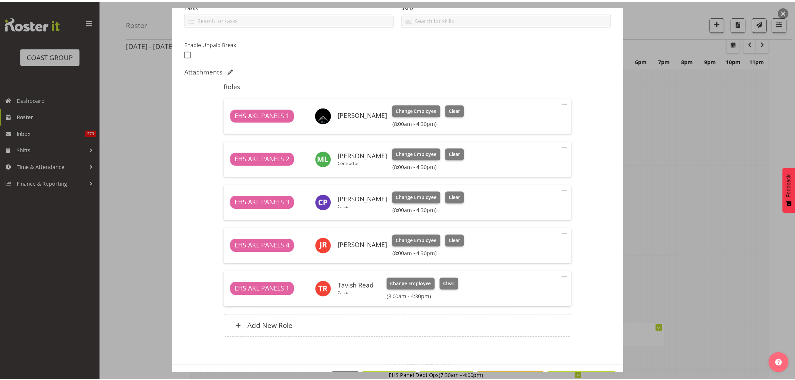
scroll to position [176, 0]
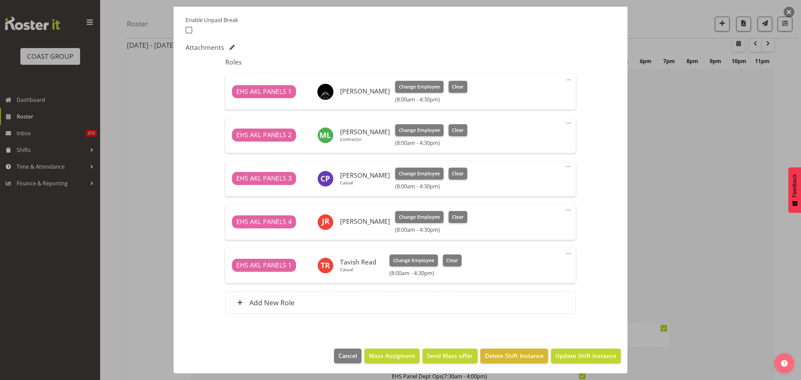
click at [564, 211] on span at bounding box center [568, 210] width 8 height 8
click at [518, 227] on link "Edit" at bounding box center [540, 226] width 64 height 12
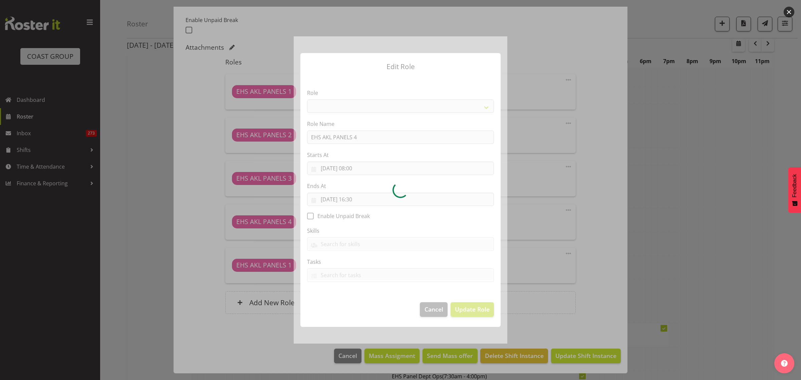
select select "188"
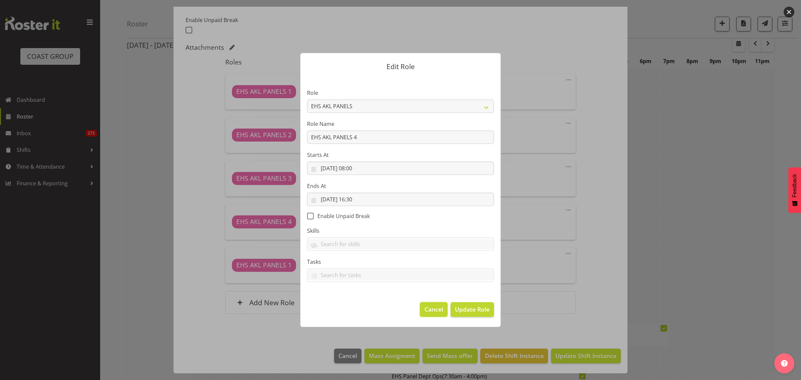
click at [429, 313] on span "Cancel" at bounding box center [433, 309] width 19 height 9
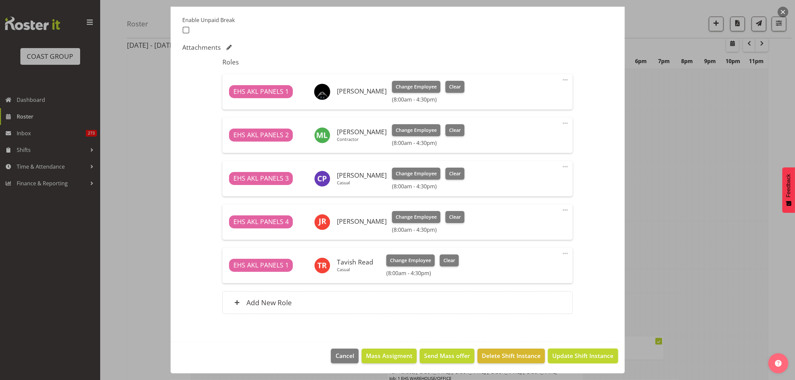
click at [578, 354] on span "Update Shift Instance" at bounding box center [582, 355] width 61 height 9
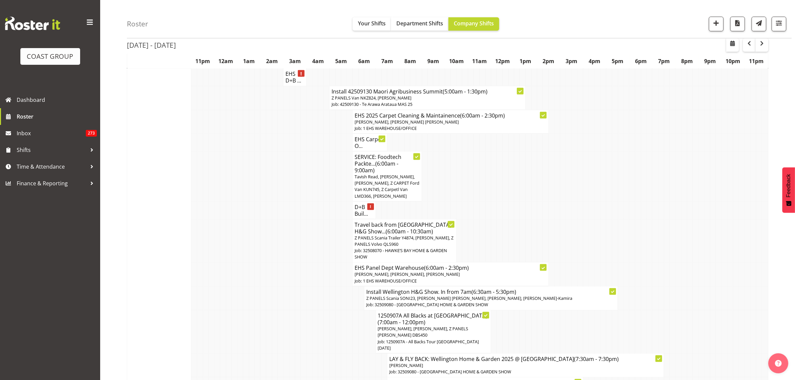
scroll to position [667, 0]
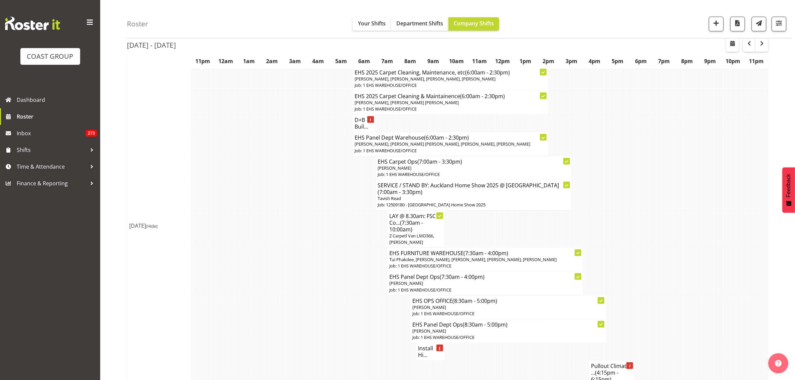
scroll to position [209, 0]
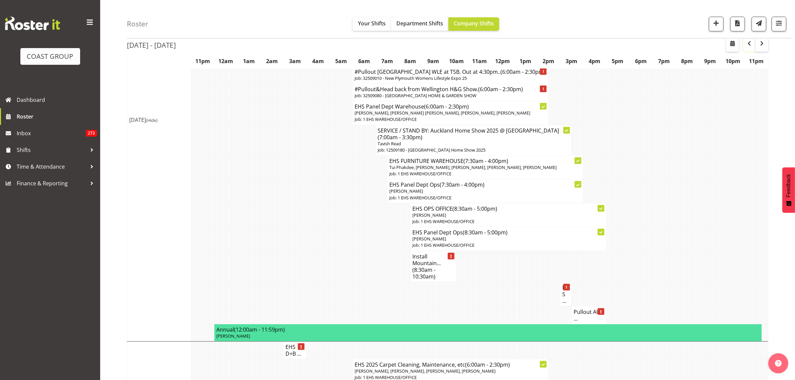
click at [751, 45] on span "button" at bounding box center [749, 43] width 8 height 8
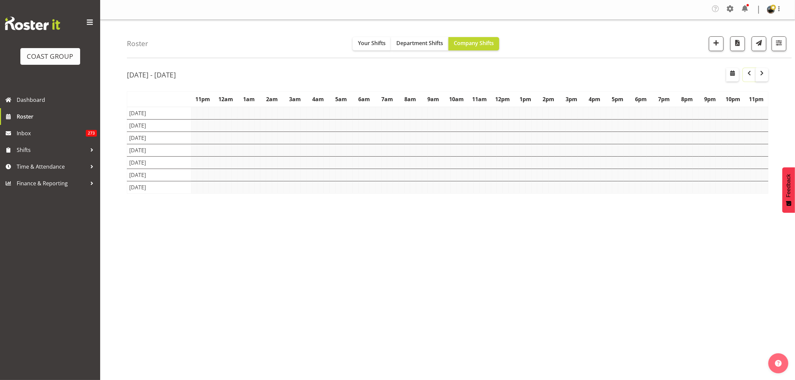
scroll to position [0, 0]
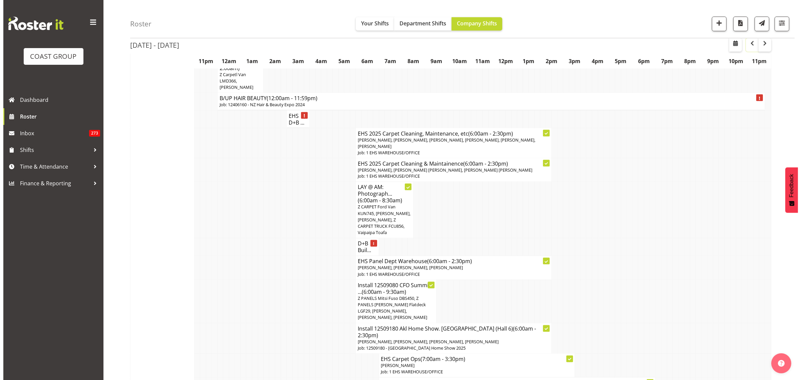
scroll to position [1377, 0]
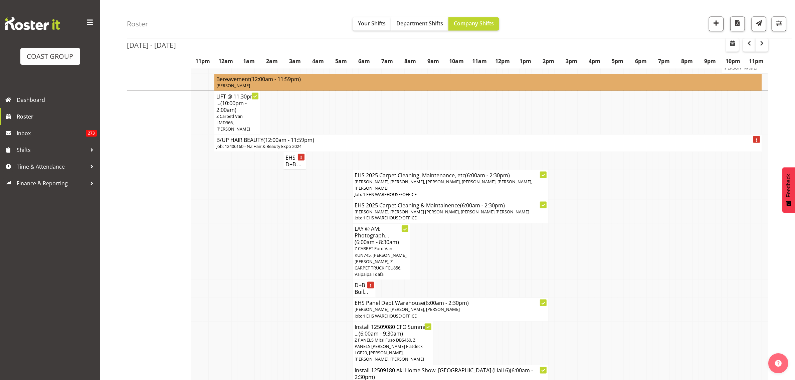
click at [396, 337] on span "Z PANELS Mitsi Fuso DBS450, Z PANELS [PERSON_NAME] Flatdeck LGF29, [PERSON_NAME…" at bounding box center [388, 349] width 69 height 25
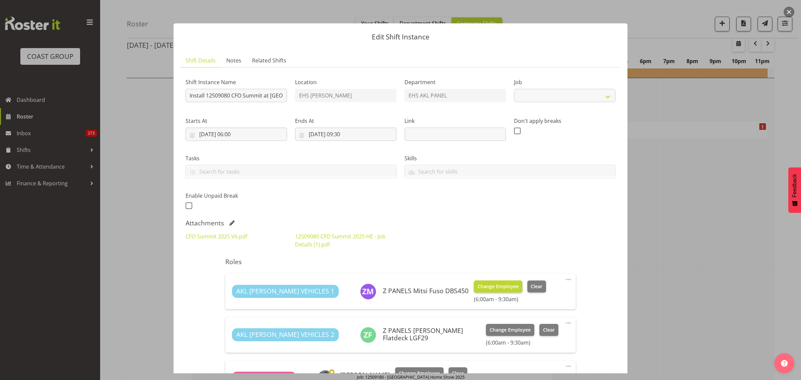
select select "9445"
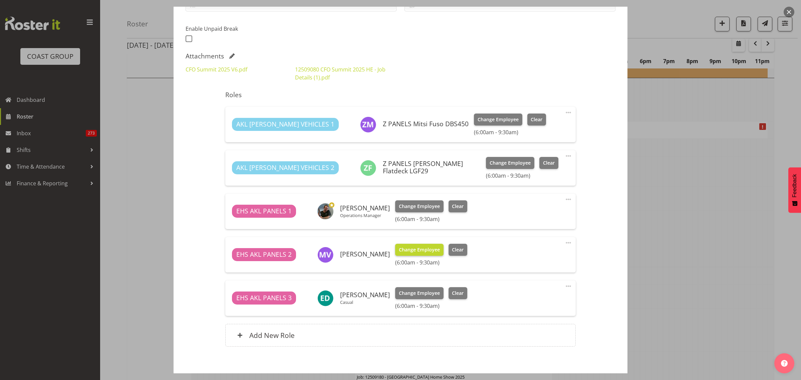
scroll to position [83, 0]
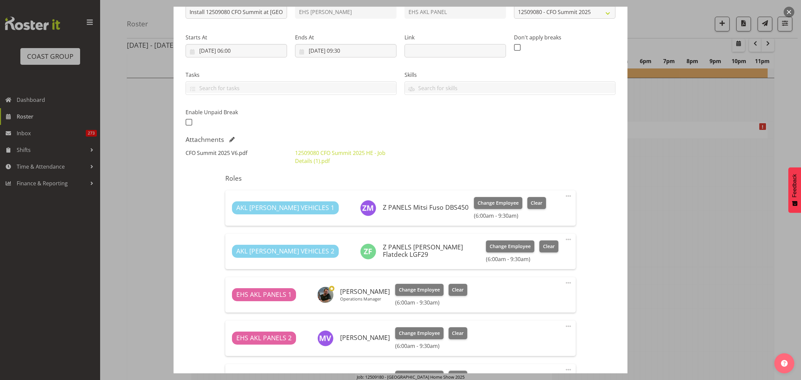
click at [210, 152] on link "CFO Summit 2025 V6.pdf" at bounding box center [217, 152] width 62 height 7
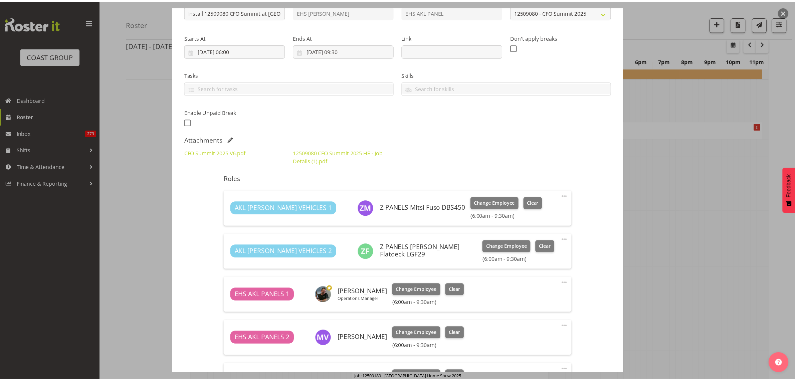
scroll to position [0, 0]
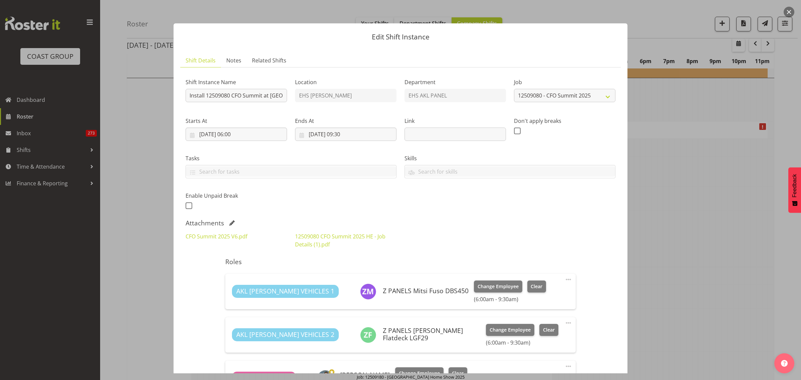
click at [790, 13] on button "button" at bounding box center [789, 12] width 11 height 11
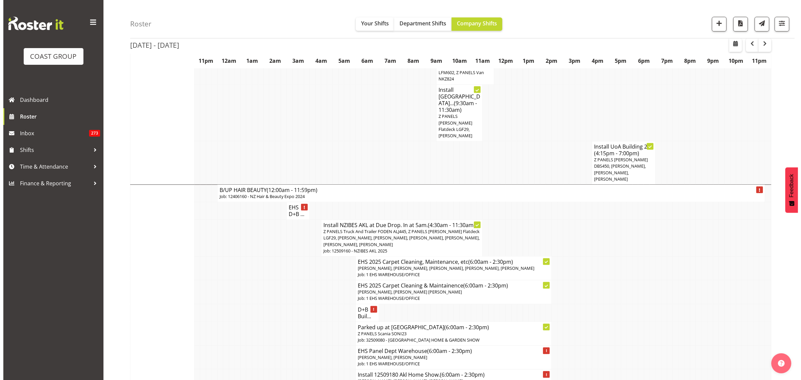
scroll to position [2086, 0]
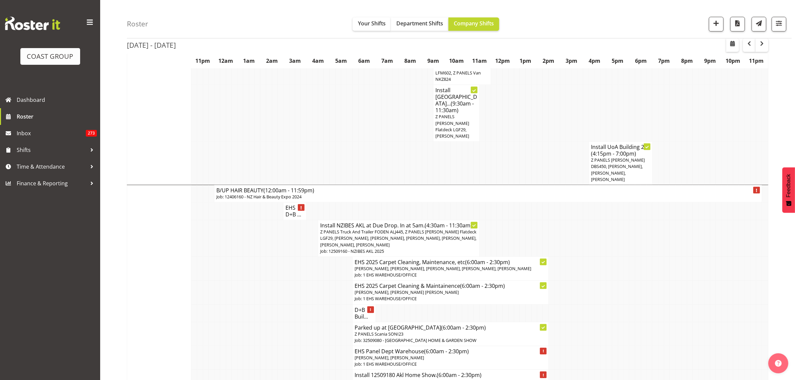
click at [356, 229] on span "Z PANELS Truck And Trailer FODEN ALJ445, Z PANELS [PERSON_NAME] Flatdeck LGF29,…" at bounding box center [398, 238] width 156 height 19
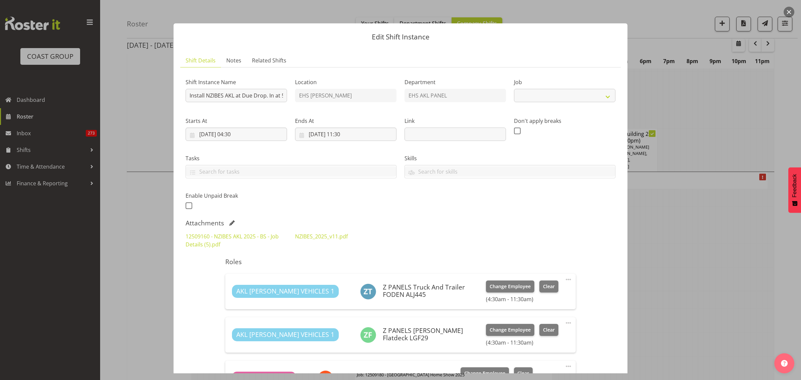
select select "9816"
